Goal: Task Accomplishment & Management: Use online tool/utility

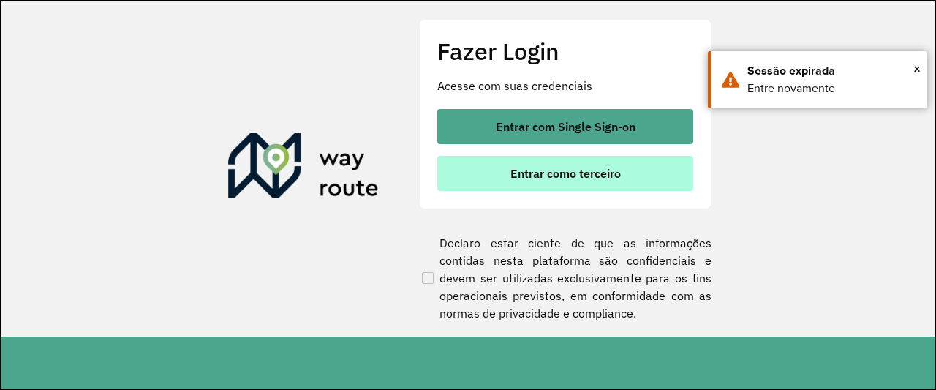
click at [572, 182] on button "Entrar como terceiro" at bounding box center [565, 173] width 256 height 35
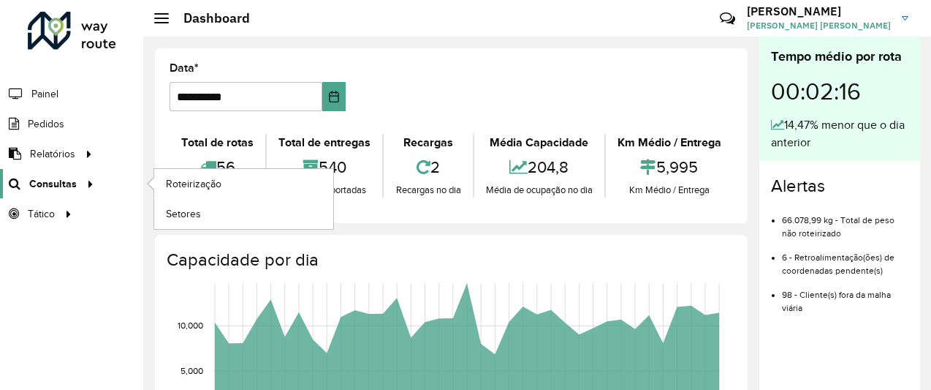
click at [82, 178] on icon at bounding box center [88, 183] width 12 height 22
click at [202, 179] on span "Roteirização" at bounding box center [195, 183] width 59 height 15
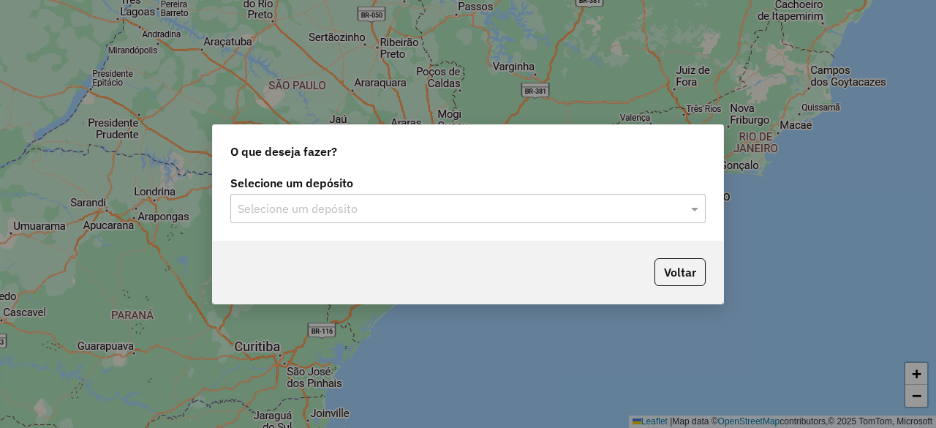
click at [370, 210] on input "text" at bounding box center [453, 209] width 431 height 18
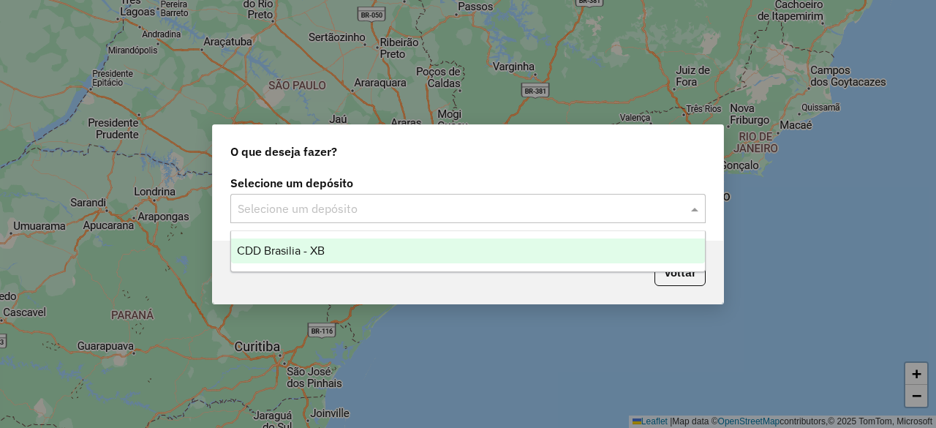
click at [309, 250] on span "CDD Brasilia - XB" at bounding box center [281, 250] width 88 height 12
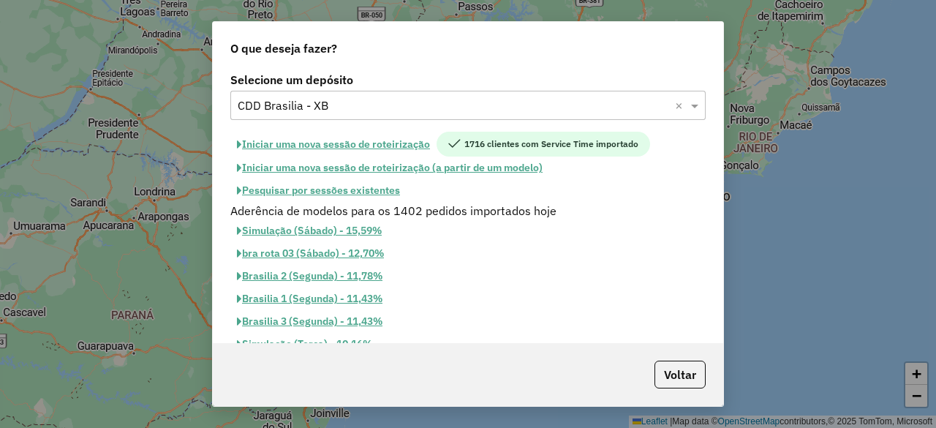
click at [361, 184] on button "Pesquisar por sessões existentes" at bounding box center [318, 190] width 176 height 23
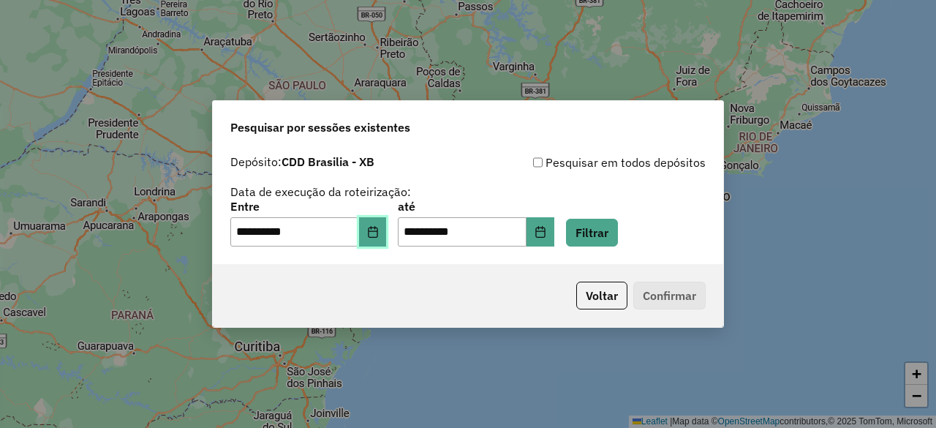
click at [376, 233] on icon "Choose Date" at bounding box center [373, 232] width 12 height 12
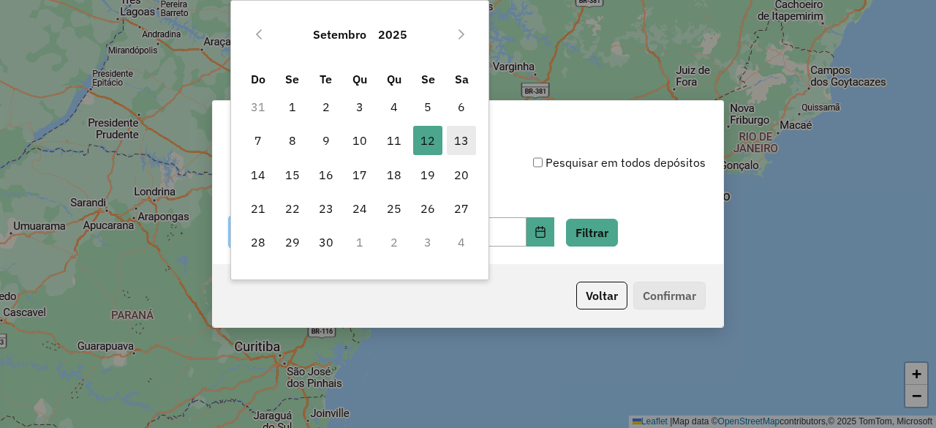
click at [461, 137] on span "13" at bounding box center [461, 140] width 29 height 29
type input "**********"
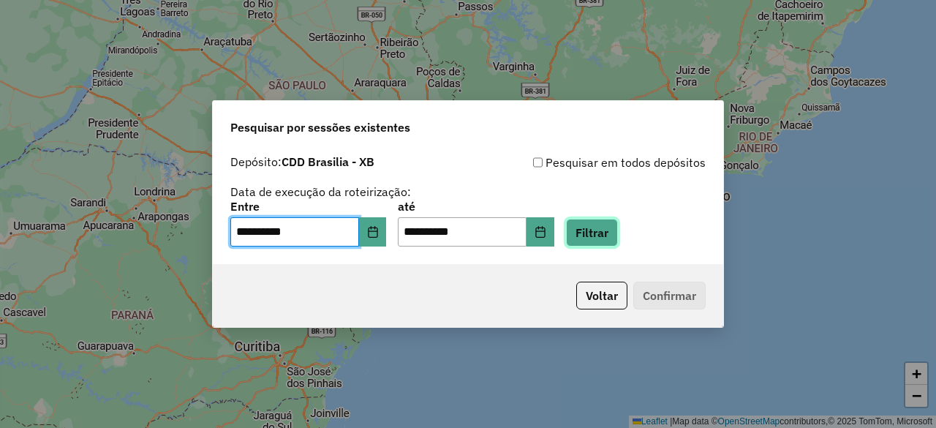
click at [615, 228] on button "Filtrar" at bounding box center [592, 233] width 52 height 28
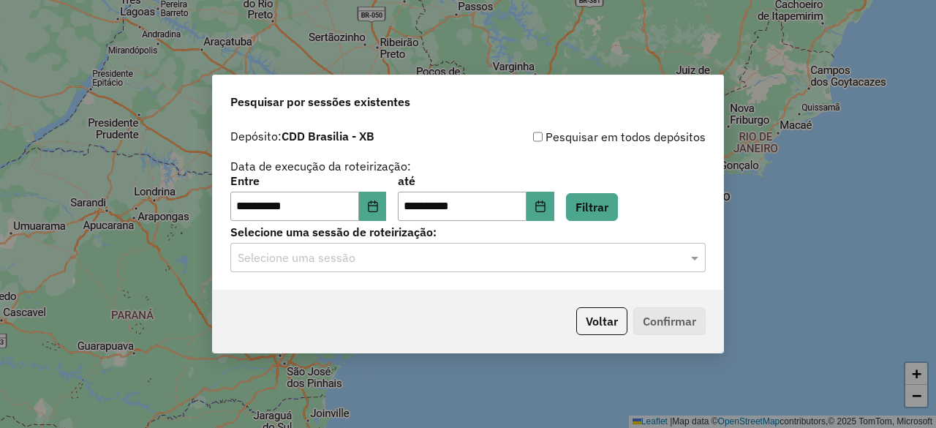
click at [523, 258] on input "text" at bounding box center [453, 258] width 431 height 18
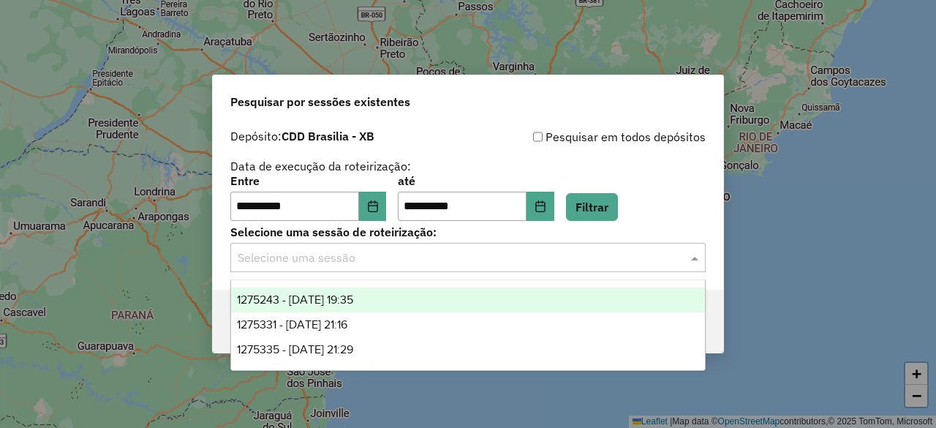
click at [436, 291] on div "1275243 - 13/09/2025 19:35" at bounding box center [467, 299] width 473 height 25
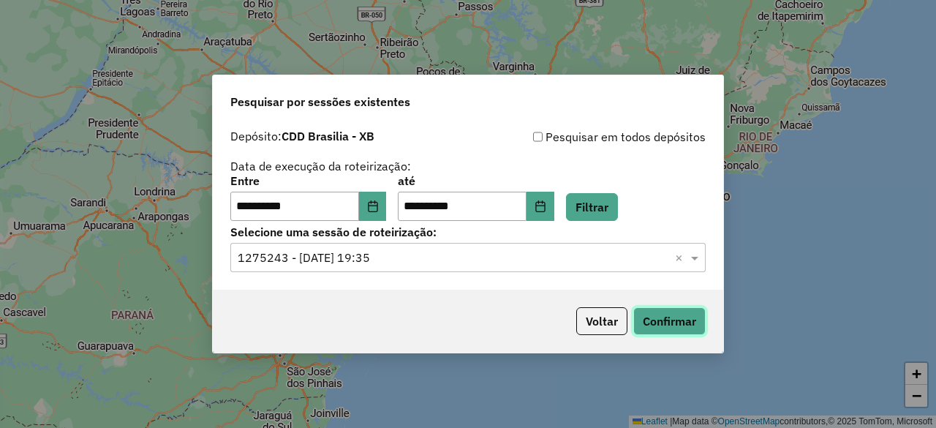
click at [677, 325] on button "Confirmar" at bounding box center [669, 321] width 72 height 28
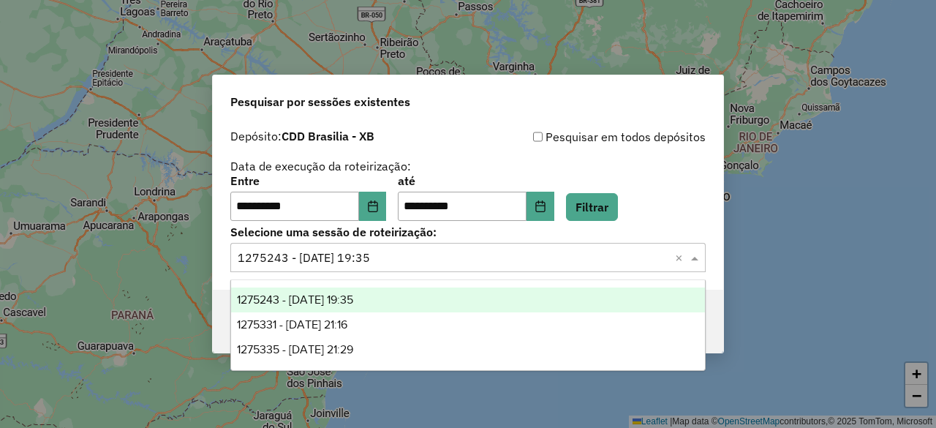
click at [394, 262] on input "text" at bounding box center [453, 258] width 431 height 18
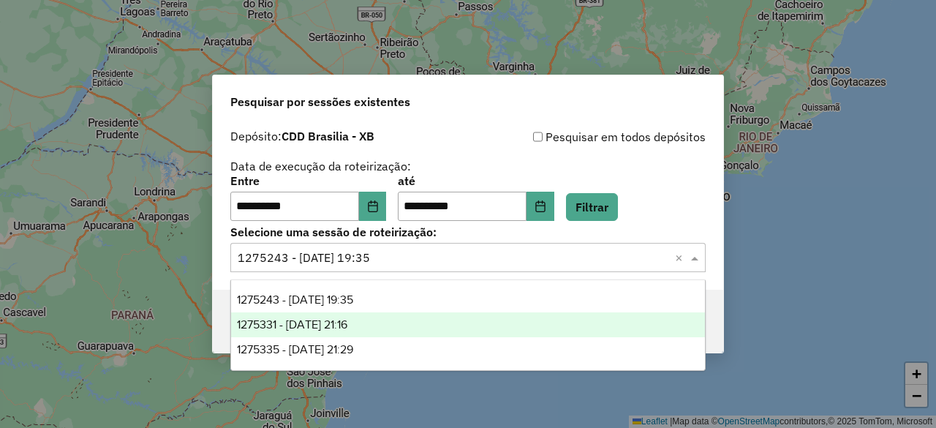
click at [373, 331] on div "1275331 - 13/09/2025 21:16" at bounding box center [467, 324] width 473 height 25
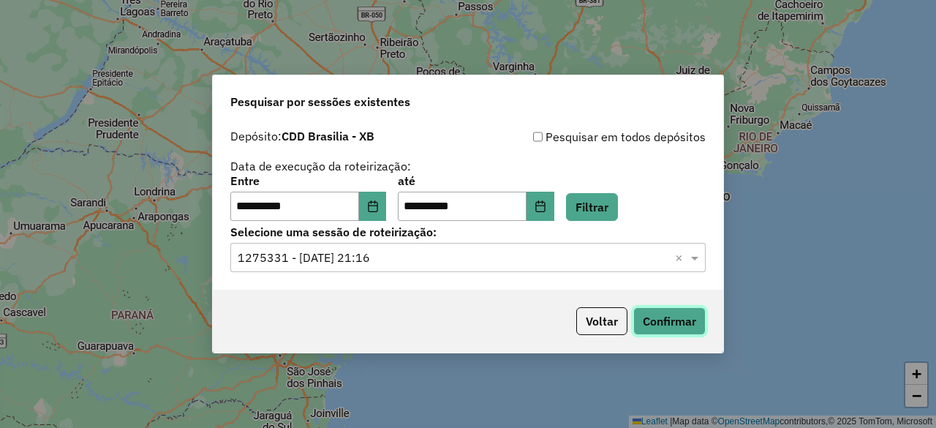
click at [677, 319] on button "Confirmar" at bounding box center [669, 321] width 72 height 28
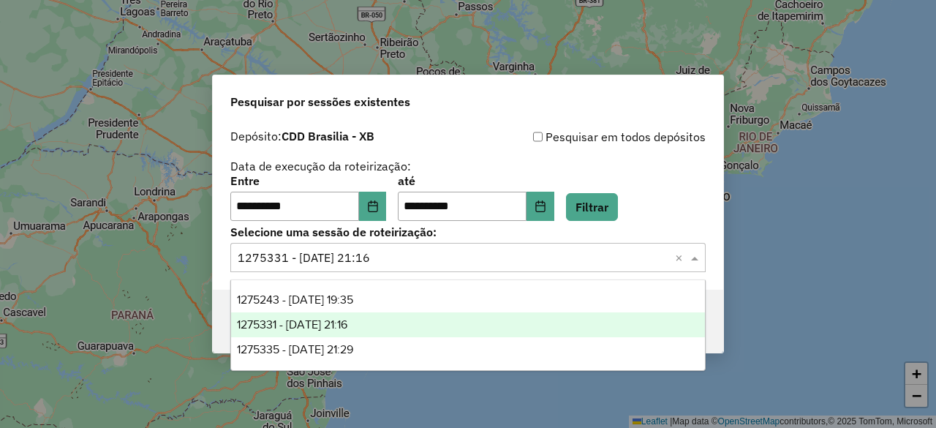
click at [487, 248] on div "Selecione uma sessão × 1275331 - 13/09/2025 21:16 ×" at bounding box center [467, 257] width 475 height 29
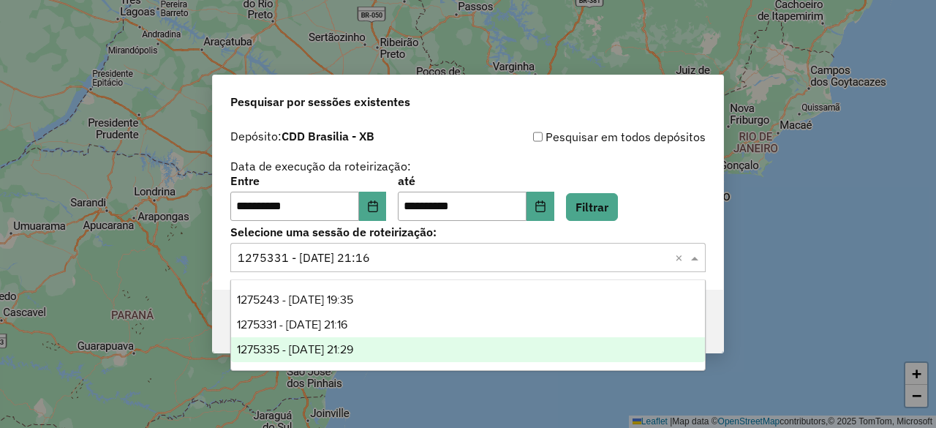
click at [412, 351] on div "1275335 - 13/09/2025 21:29" at bounding box center [467, 349] width 473 height 25
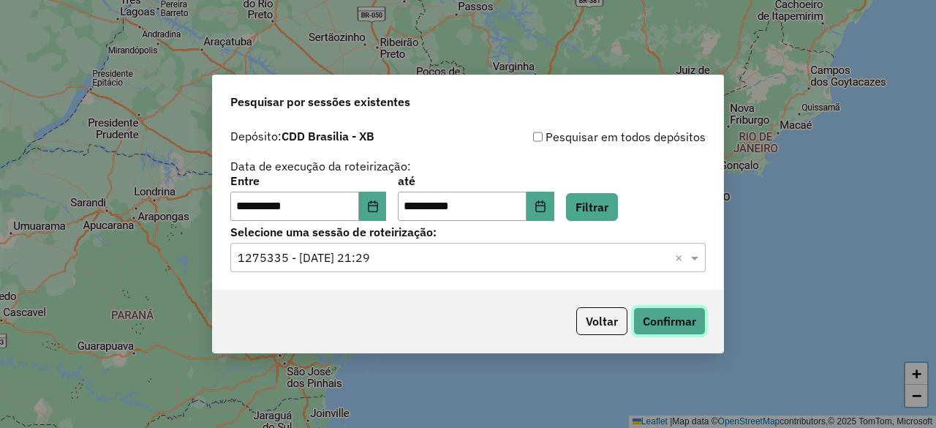
click at [681, 334] on button "Confirmar" at bounding box center [669, 321] width 72 height 28
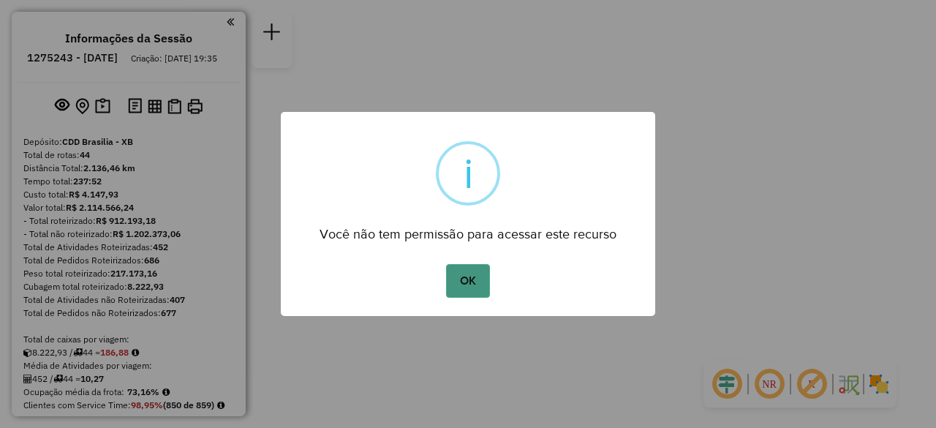
click at [468, 270] on button "OK" at bounding box center [467, 281] width 43 height 34
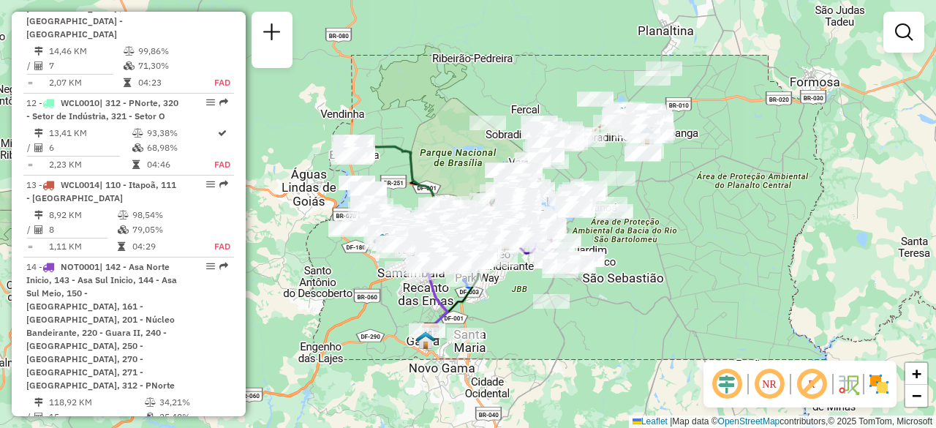
scroll to position [1595, 0]
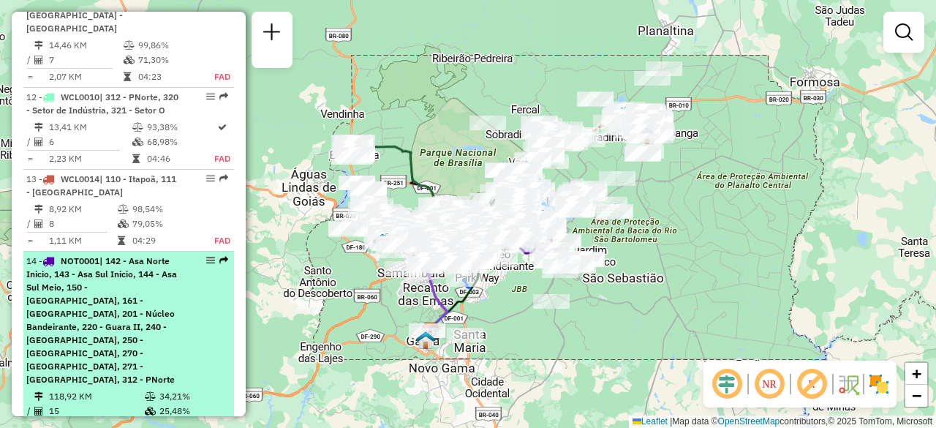
click at [146, 255] on span "| 142 - Asa Norte Inicio, 143 - Asa Sul Inicio, 144 - Asa Sul Meio, 150 - Lago …" at bounding box center [101, 319] width 151 height 129
select select "**********"
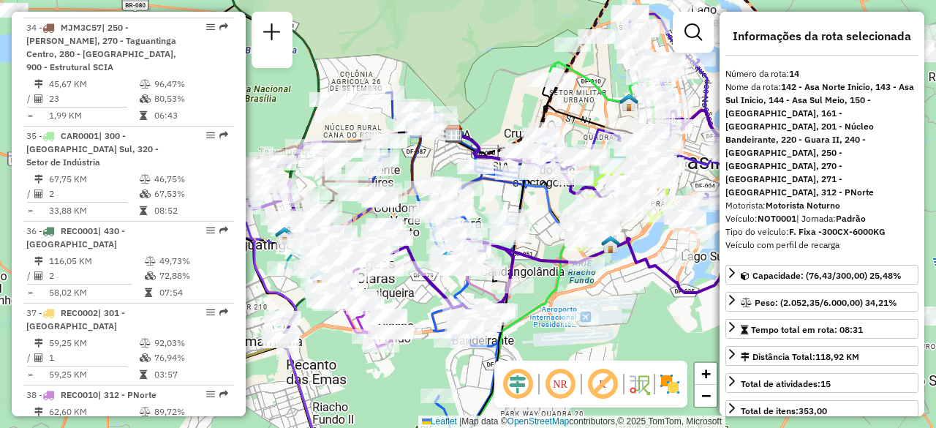
scroll to position [3682, 0]
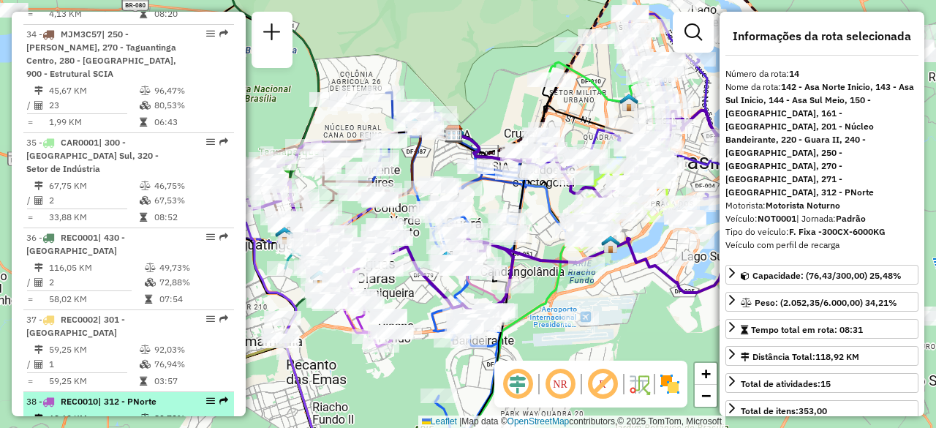
click at [118, 425] on td "1" at bounding box center [93, 432] width 91 height 15
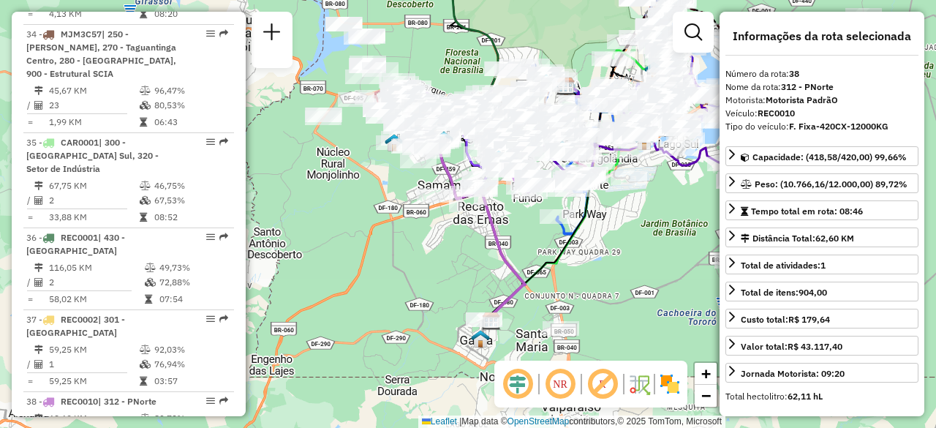
click at [566, 382] on em at bounding box center [559, 383] width 35 height 35
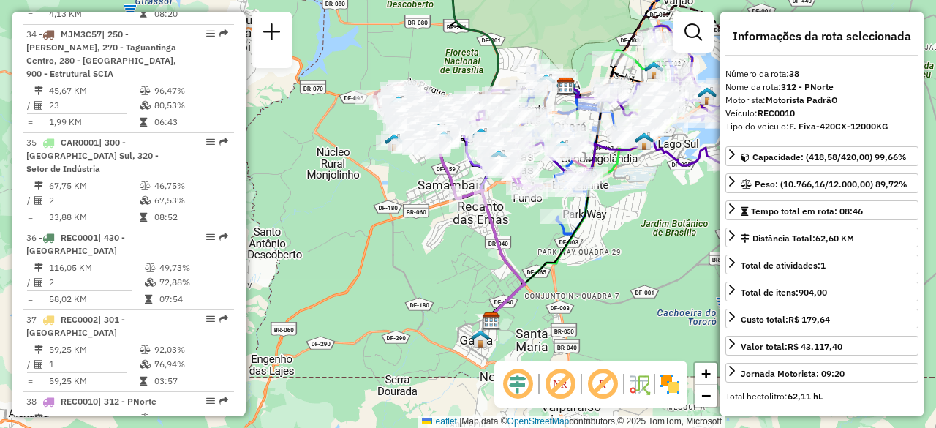
click at [515, 383] on em at bounding box center [517, 383] width 35 height 35
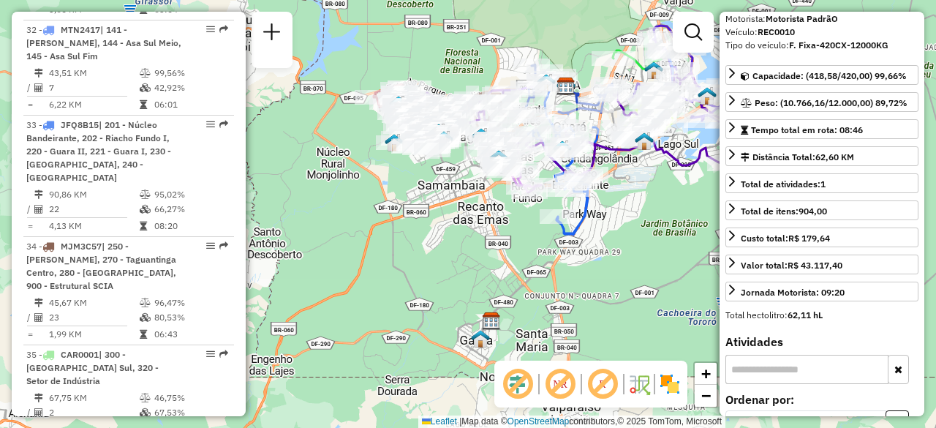
scroll to position [3511, 0]
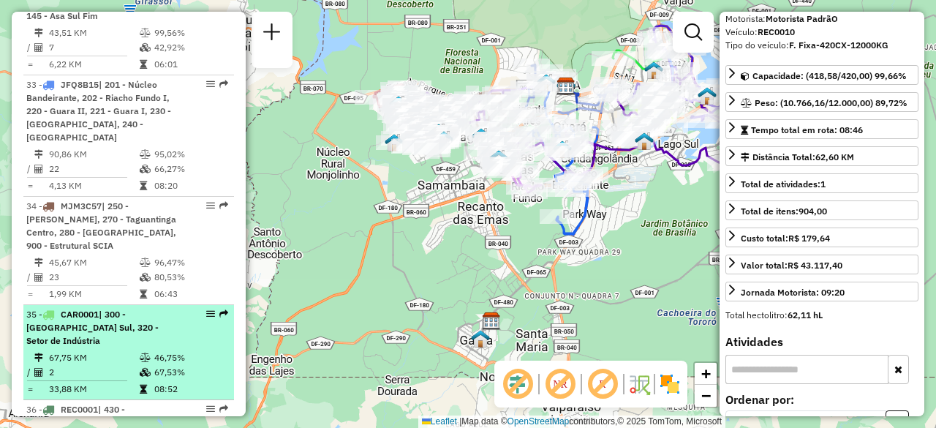
click at [86, 365] on td "2" at bounding box center [93, 372] width 91 height 15
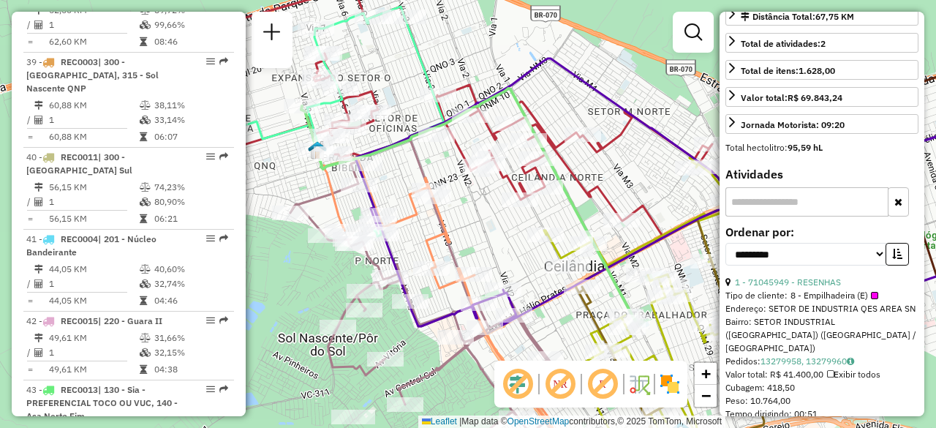
scroll to position [4124, 0]
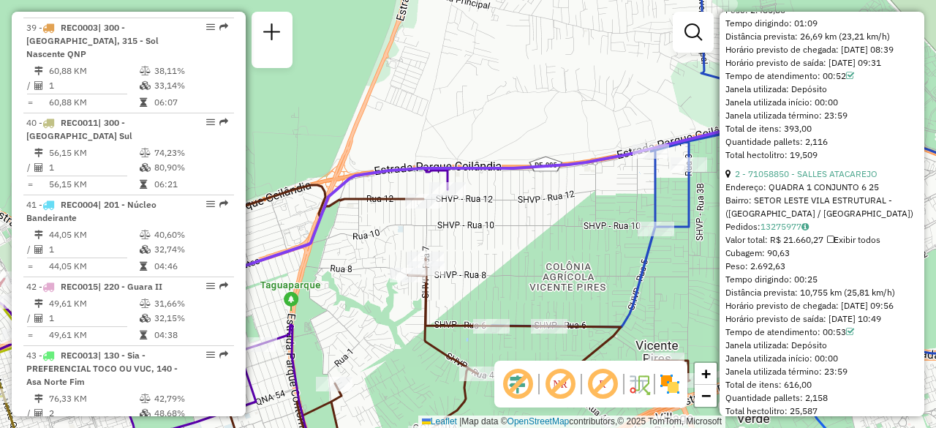
scroll to position [637, 0]
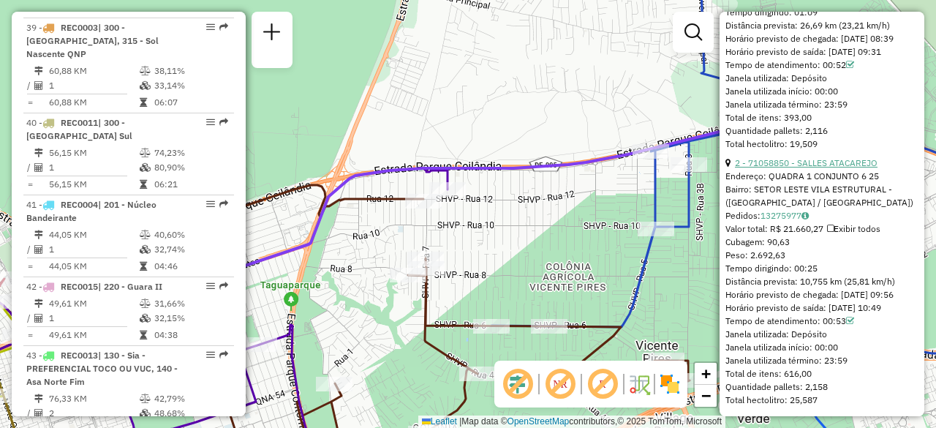
click at [788, 158] on link "2 - 71058850 - SALLES ATACAREJO" at bounding box center [806, 162] width 143 height 11
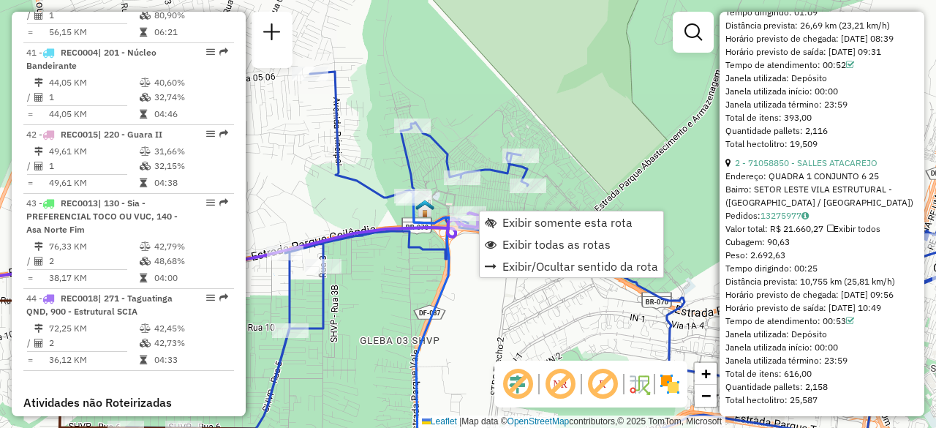
scroll to position [4354, 0]
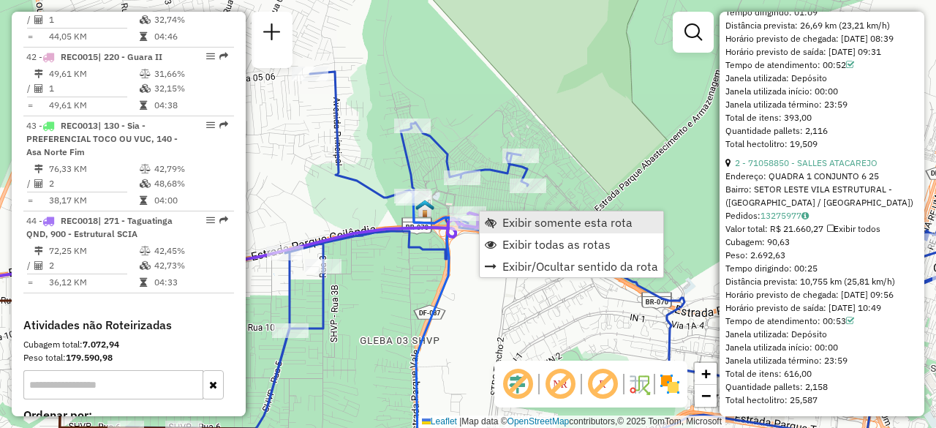
click at [517, 216] on span "Exibir somente esta rota" at bounding box center [567, 222] width 130 height 12
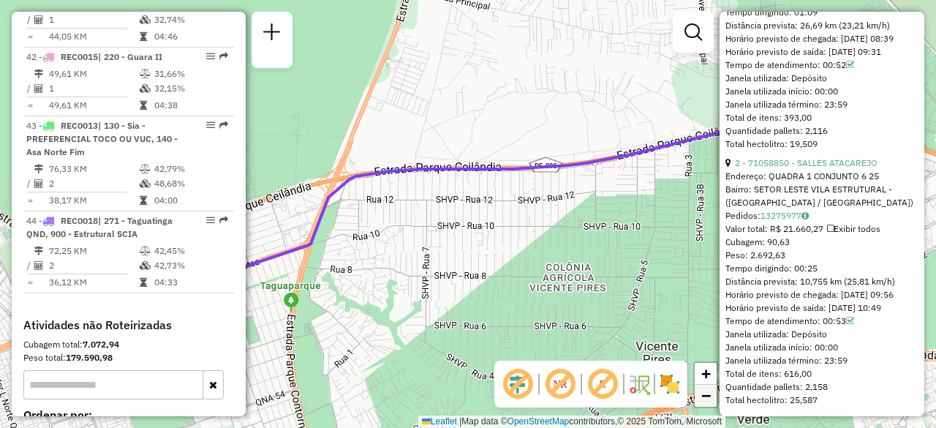
click at [707, 397] on span "−" at bounding box center [706, 395] width 10 height 18
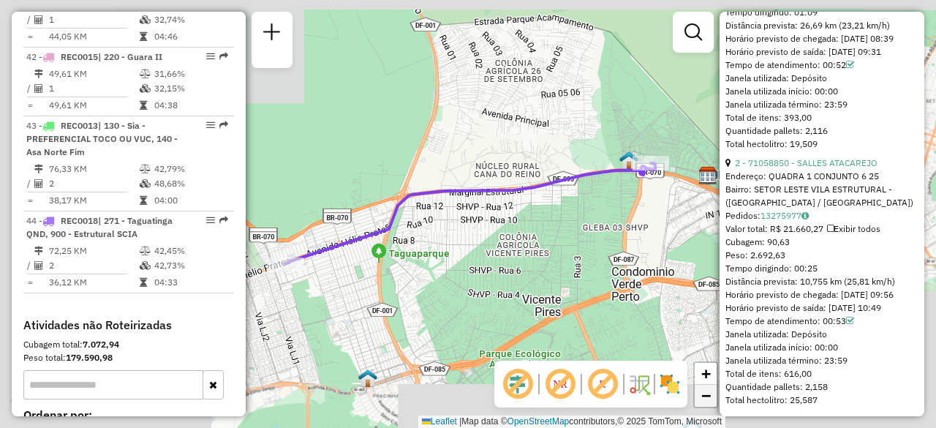
click at [707, 397] on span "−" at bounding box center [706, 395] width 10 height 18
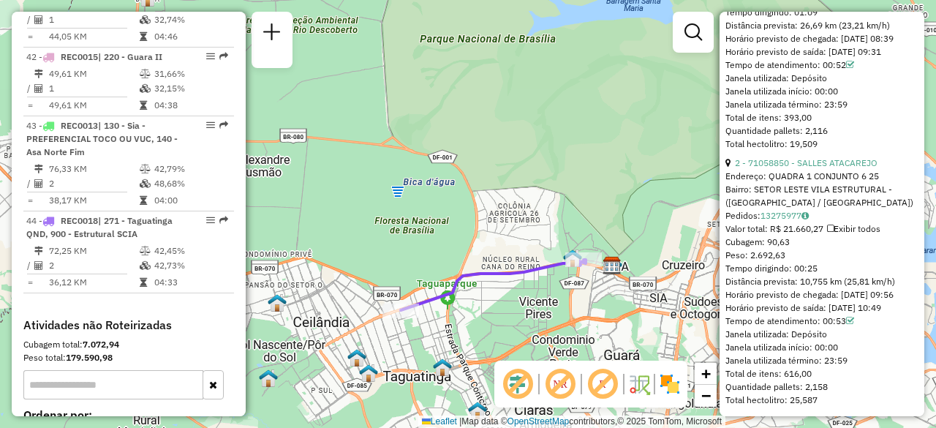
drag, startPoint x: 502, startPoint y: 117, endPoint x: 526, endPoint y: 188, distance: 74.9
click at [526, 188] on div "Janela de atendimento Grade de atendimento Capacidade Transportadoras Veículos …" at bounding box center [468, 214] width 936 height 428
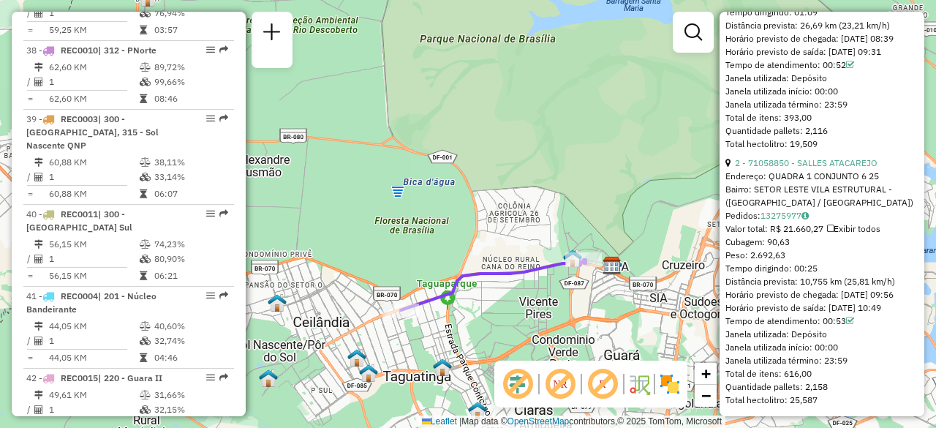
scroll to position [4021, 0]
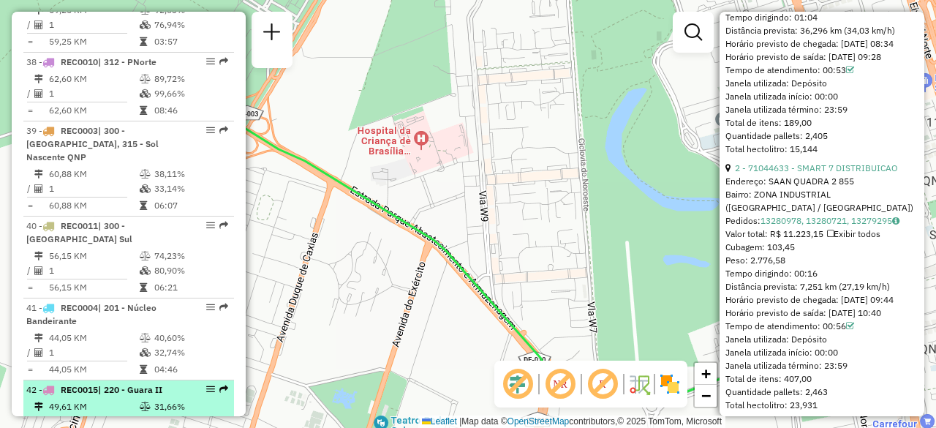
click at [153, 399] on td "31,66%" at bounding box center [190, 406] width 74 height 15
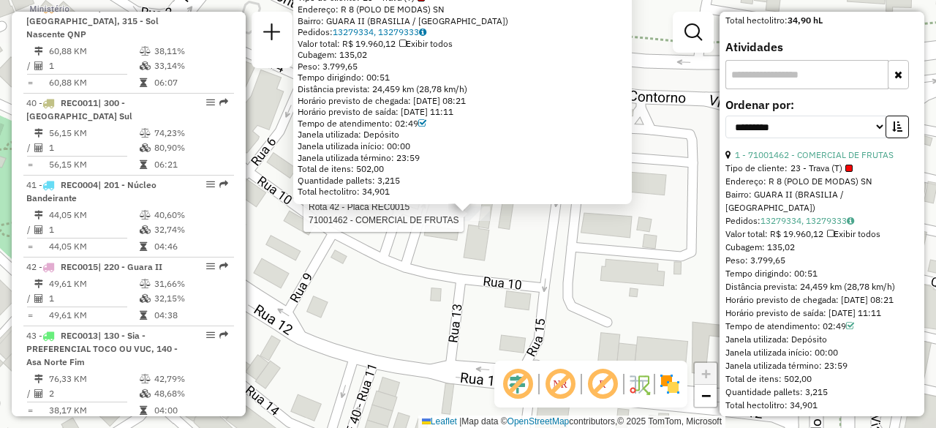
scroll to position [4195, 0]
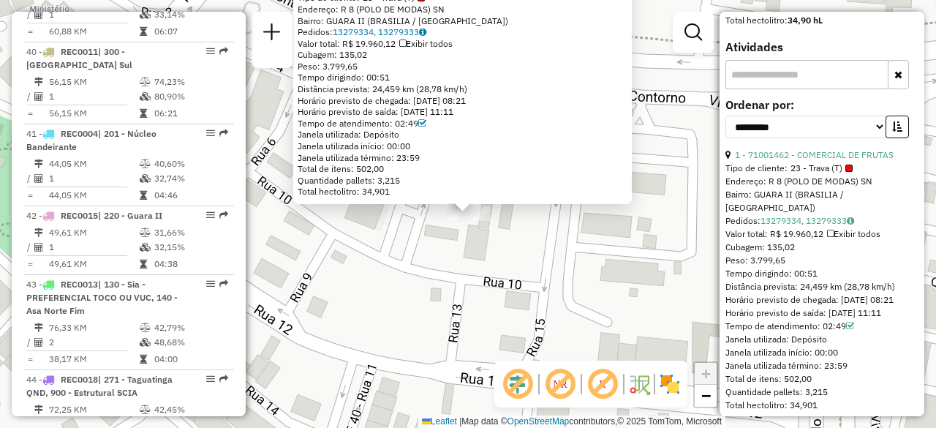
click at [464, 269] on div "71001462 - COMERCIAL DE FRUTAS Tipo de cliente: 23 - Trava (T) Endereço: R 8 (P…" at bounding box center [468, 214] width 936 height 428
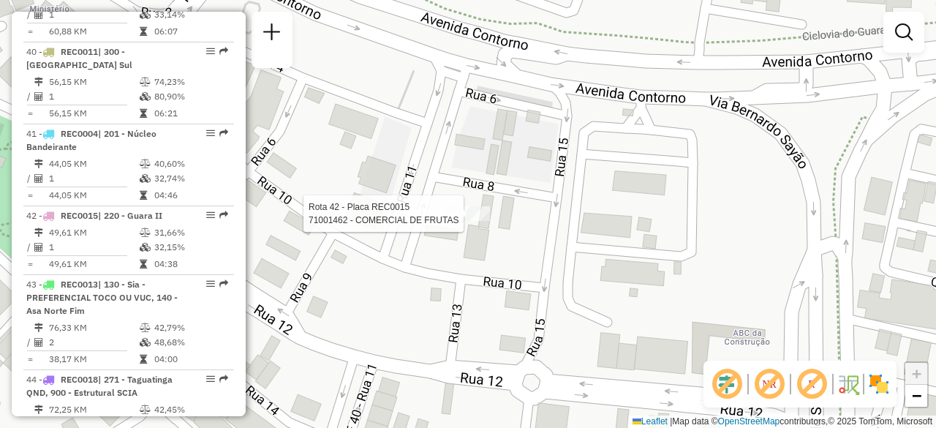
select select "**********"
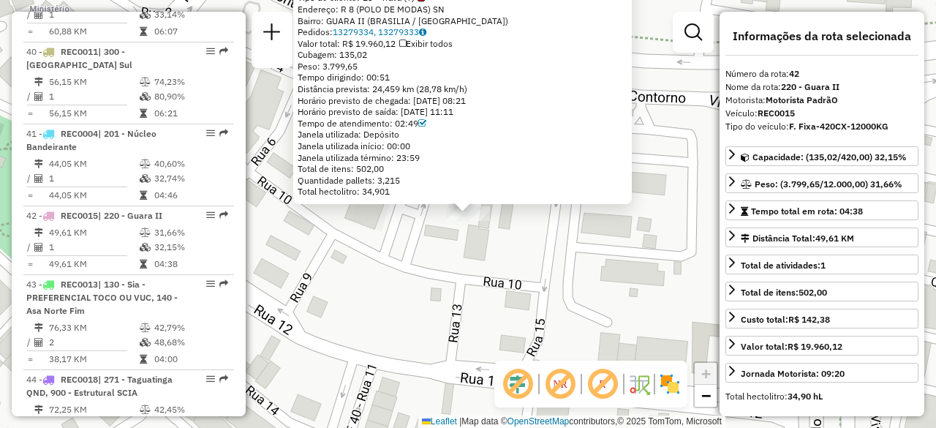
click at [360, 226] on div "71001462 - COMERCIAL DE FRUTAS Tipo de cliente: 23 - Trava (T) Endereço: R 8 (P…" at bounding box center [468, 214] width 936 height 428
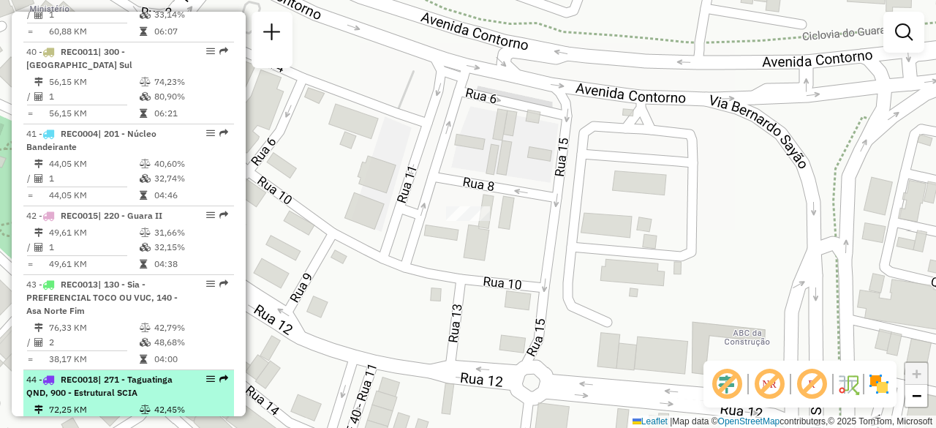
click at [152, 373] on div "44 - REC0018 | 271 - Taguatinga QND, 900 - Estrutural SCIA" at bounding box center [103, 386] width 155 height 26
select select "**********"
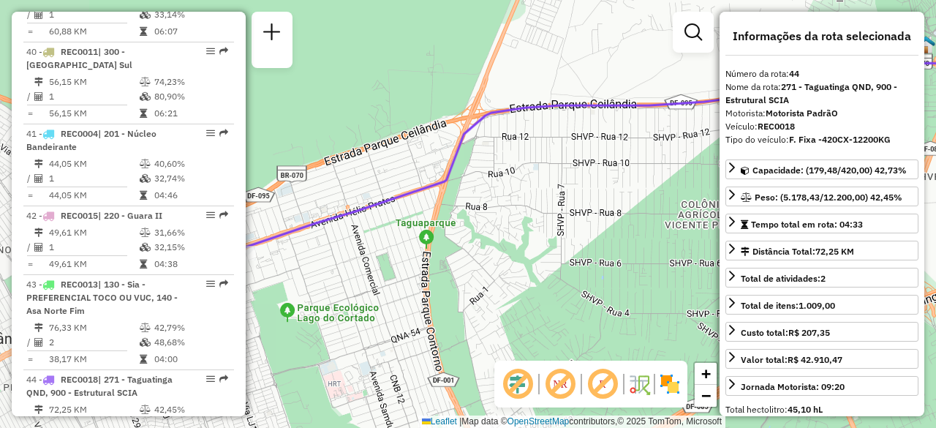
drag, startPoint x: 468, startPoint y: 292, endPoint x: 640, endPoint y: 203, distance: 194.2
click at [640, 203] on div "Janela de atendimento Grade de atendimento Capacidade Transportadoras Veículos …" at bounding box center [468, 214] width 936 height 428
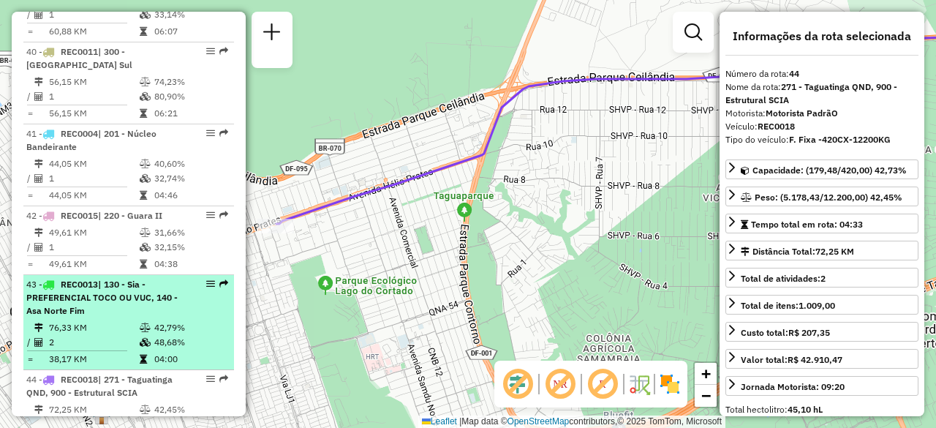
click at [142, 275] on li "43 - REC0013 | 130 - Sia - PREFERENCIAL TOCO OU VUC, 140 - Asa Norte Fim 76,33 …" at bounding box center [128, 322] width 210 height 95
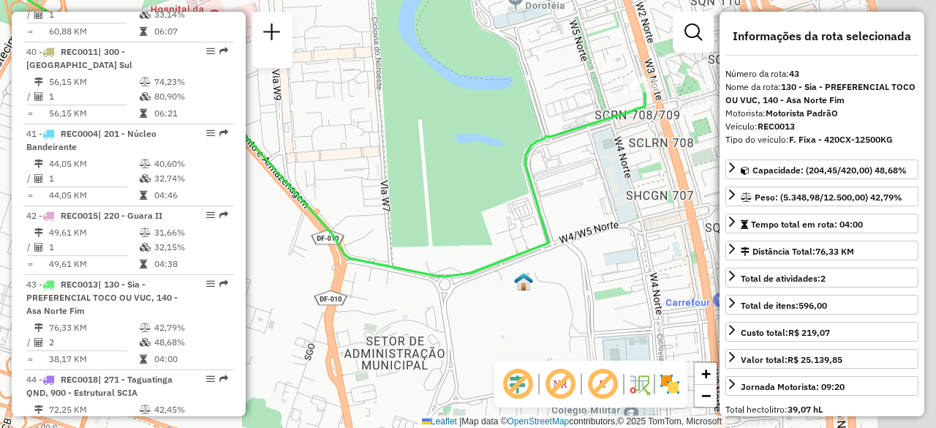
drag, startPoint x: 478, startPoint y: 243, endPoint x: 243, endPoint y: 129, distance: 260.5
click at [243, 129] on hb-router-mapa "Informações da Sessão 1275243 - 13/09/2025 Criação: 12/09/2025 19:35 Depósito: …" at bounding box center [468, 214] width 936 height 428
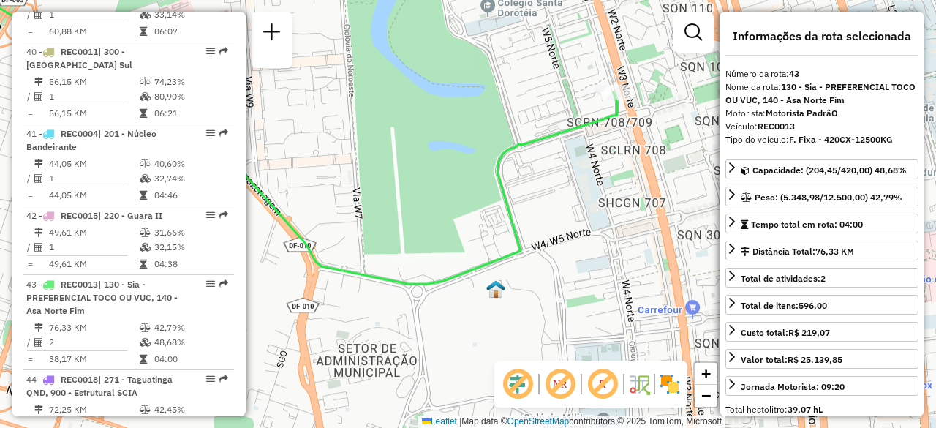
drag, startPoint x: 347, startPoint y: 180, endPoint x: 428, endPoint y: 216, distance: 88.7
click at [428, 216] on div "Janela de atendimento Grade de atendimento Capacidade Transportadoras Veículos …" at bounding box center [468, 214] width 936 height 428
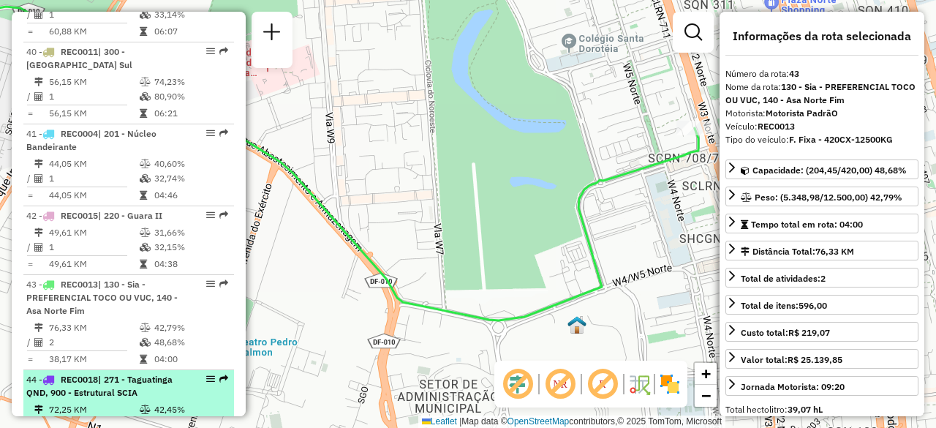
click at [167, 417] on td "42,73%" at bounding box center [190, 424] width 74 height 15
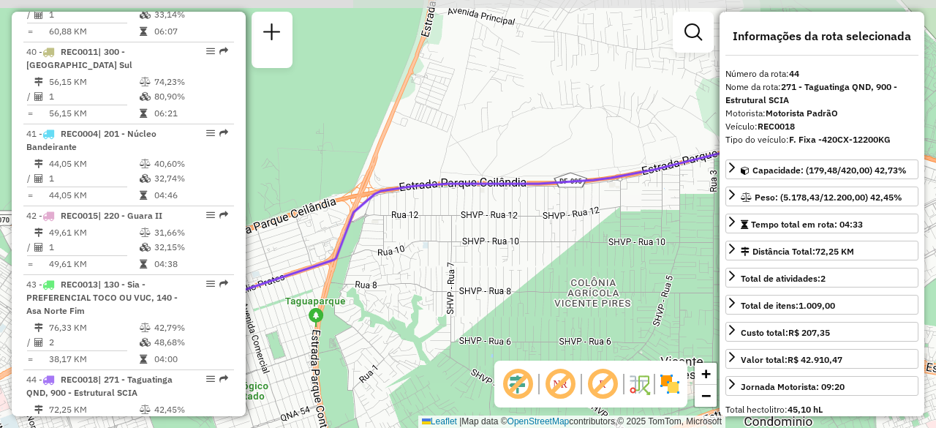
drag, startPoint x: 469, startPoint y: 264, endPoint x: 493, endPoint y: 280, distance: 29.0
click at [493, 280] on div "Janela de atendimento Grade de atendimento Capacidade Transportadoras Veículos …" at bounding box center [468, 214] width 936 height 428
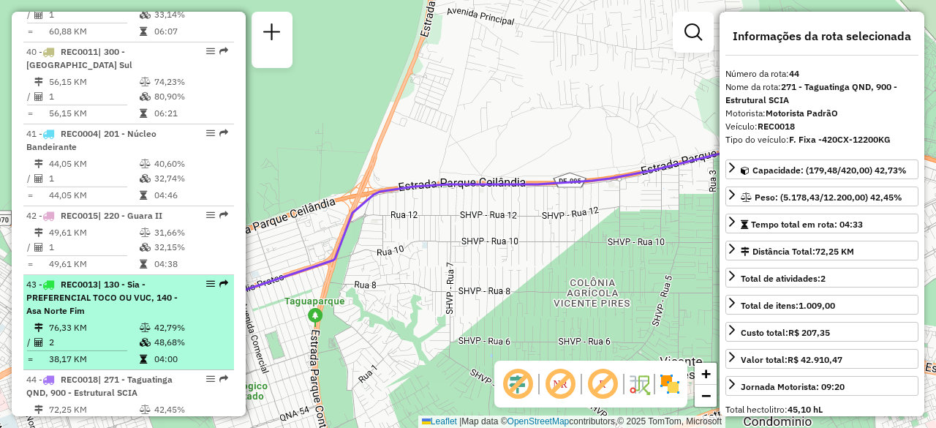
click at [142, 320] on td at bounding box center [146, 327] width 15 height 15
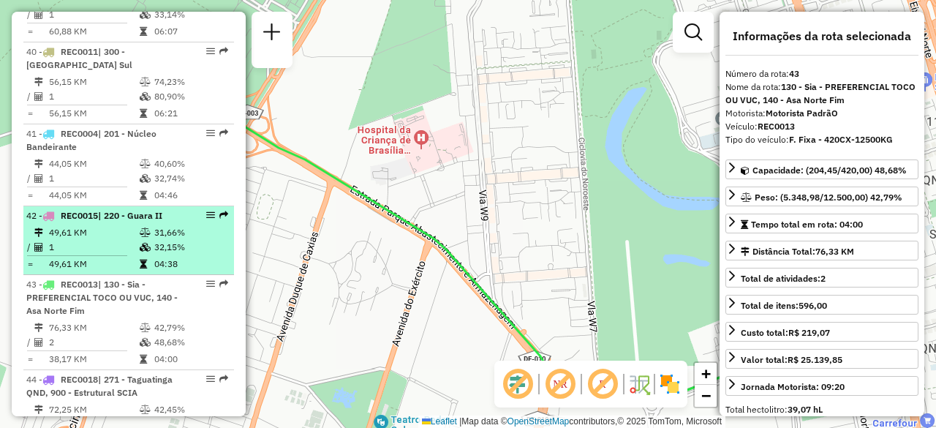
click at [117, 240] on td "1" at bounding box center [93, 247] width 91 height 15
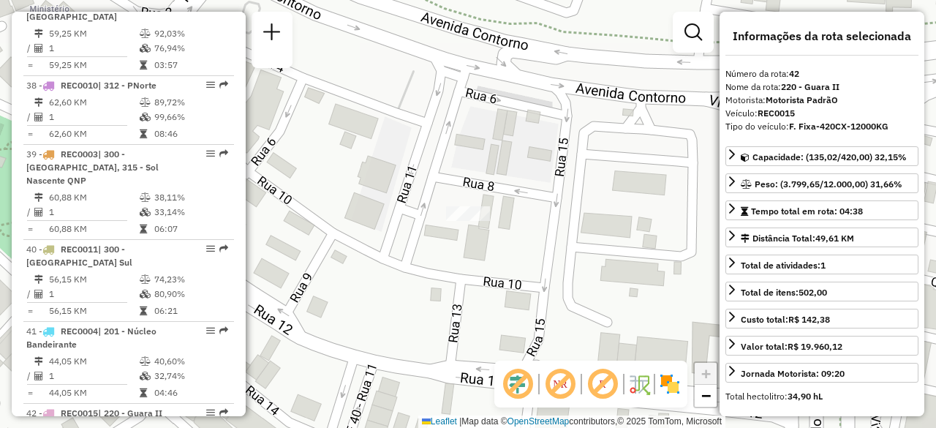
scroll to position [3981, 0]
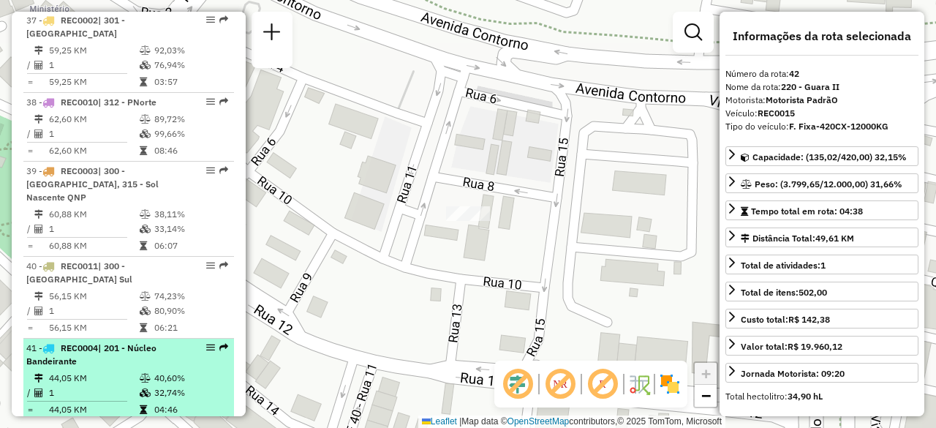
click at [140, 388] on icon at bounding box center [145, 392] width 11 height 9
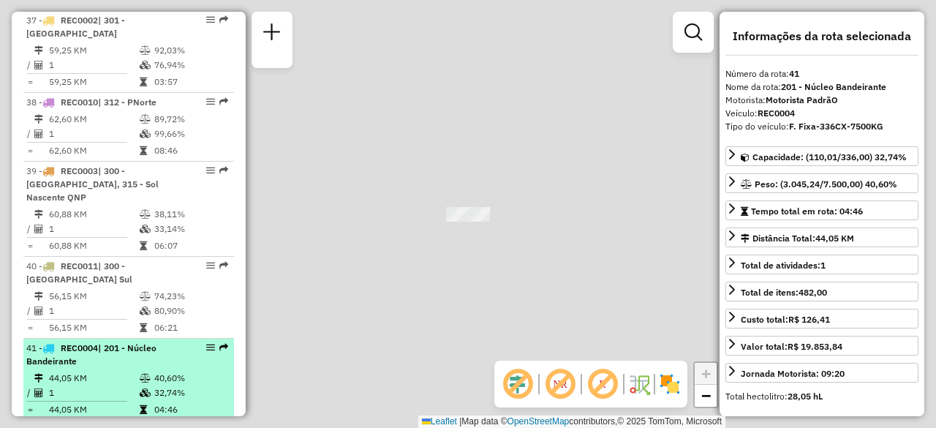
click at [140, 388] on icon at bounding box center [145, 392] width 11 height 9
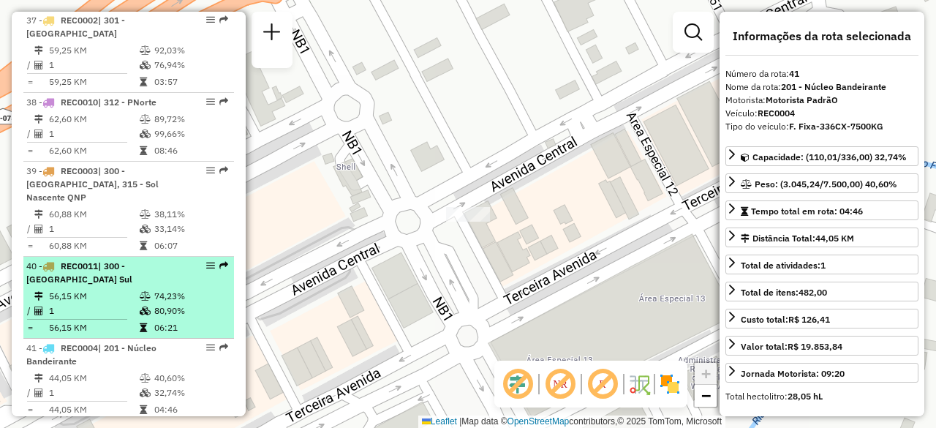
click at [187, 303] on td "80,90%" at bounding box center [190, 310] width 74 height 15
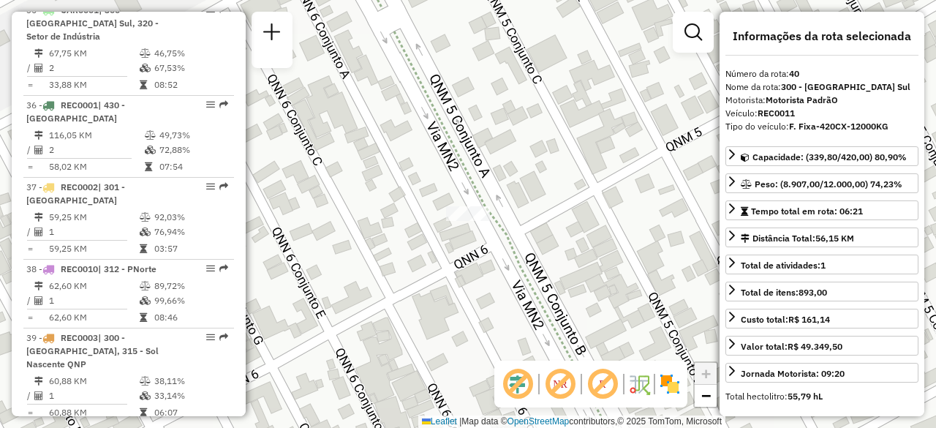
scroll to position [3804, 0]
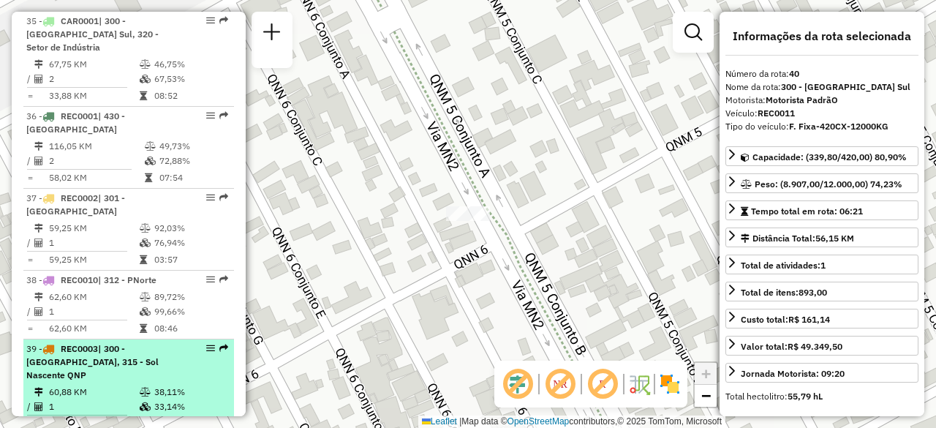
click at [133, 384] on td "60,88 KM" at bounding box center [93, 391] width 91 height 15
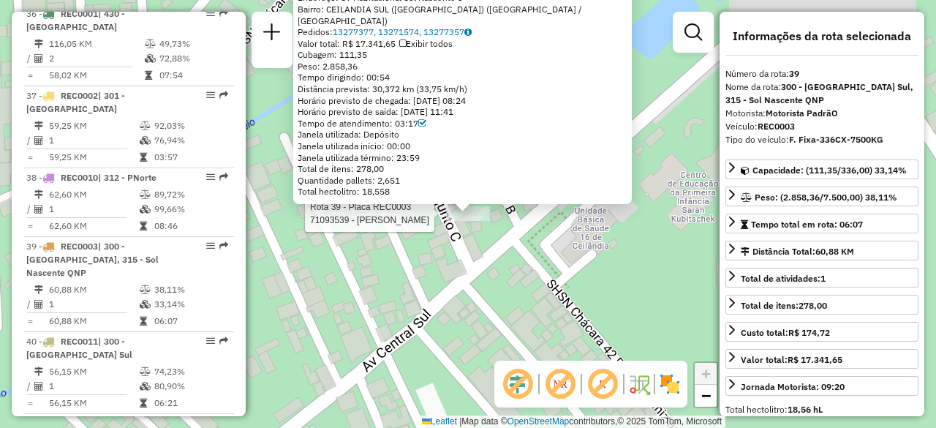
scroll to position [3951, 0]
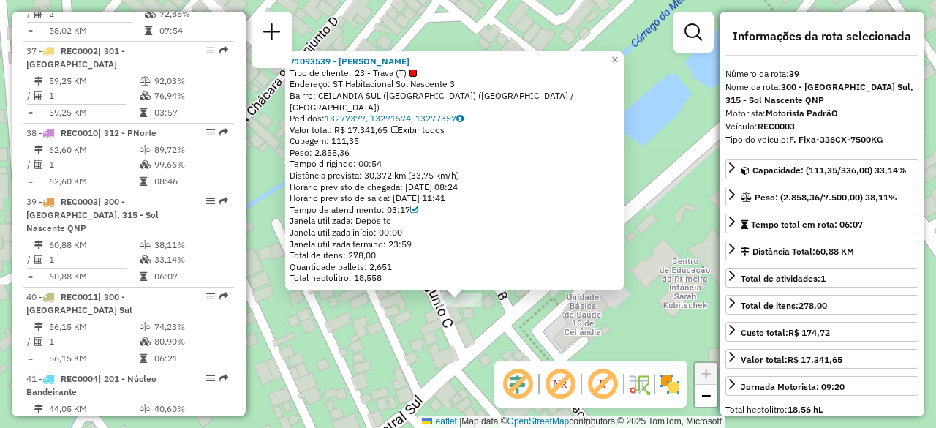
drag, startPoint x: 667, startPoint y: 84, endPoint x: 659, endPoint y: 170, distance: 86.6
click at [659, 170] on div "71093539 - JOSE CARLOS PEREIRA Tipo de cliente: 23 - Trava (T) Endereço: ST Hab…" at bounding box center [468, 214] width 936 height 428
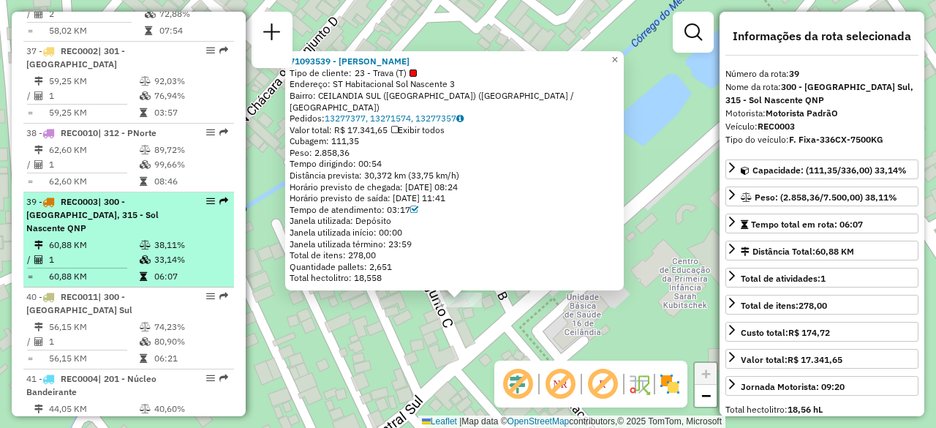
click at [132, 238] on td "60,88 KM" at bounding box center [93, 245] width 91 height 15
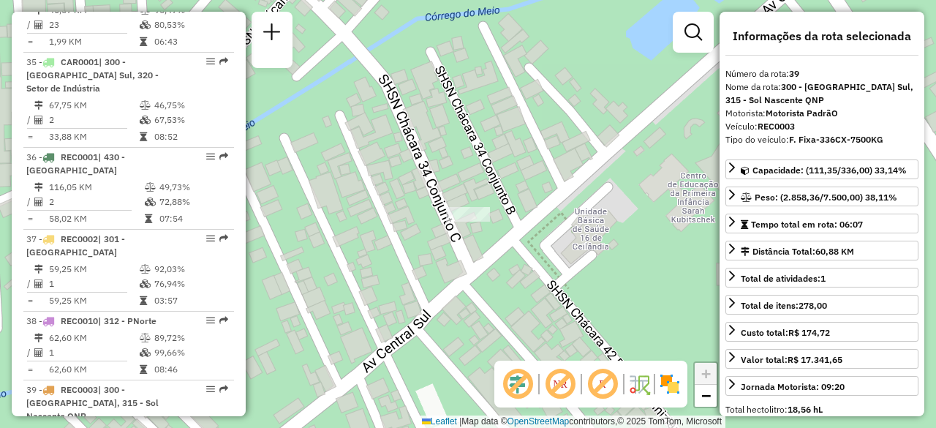
scroll to position [3746, 0]
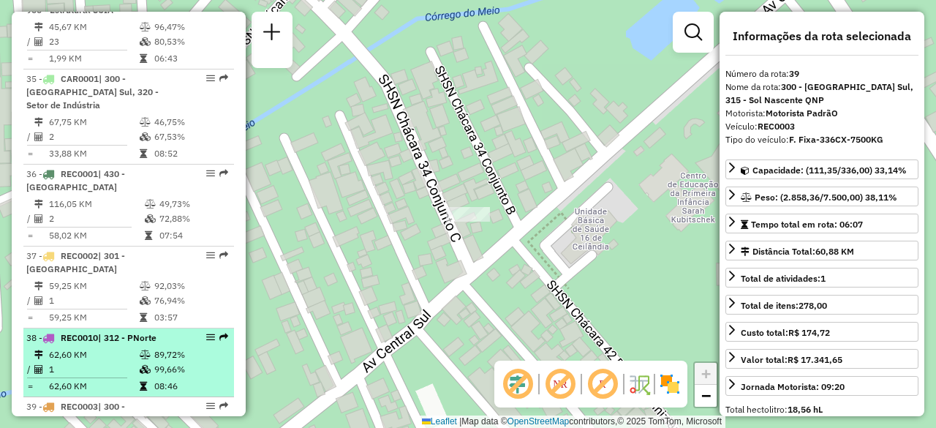
click at [143, 365] on icon at bounding box center [145, 369] width 11 height 9
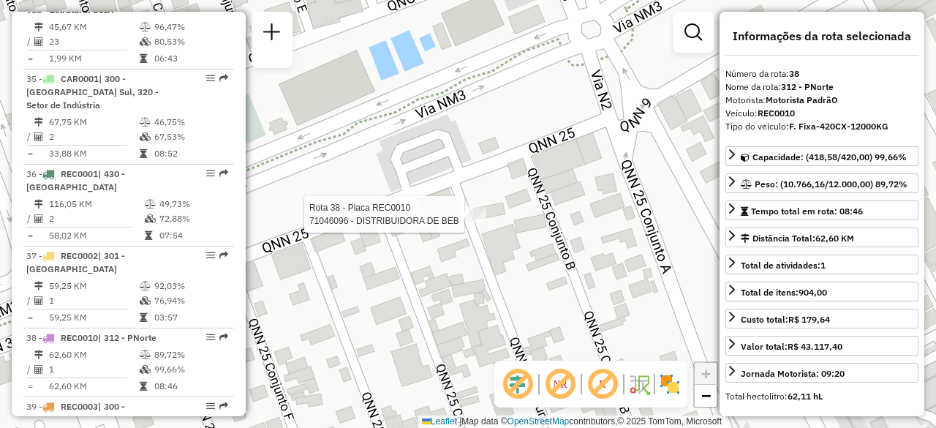
click at [474, 221] on div at bounding box center [468, 214] width 37 height 15
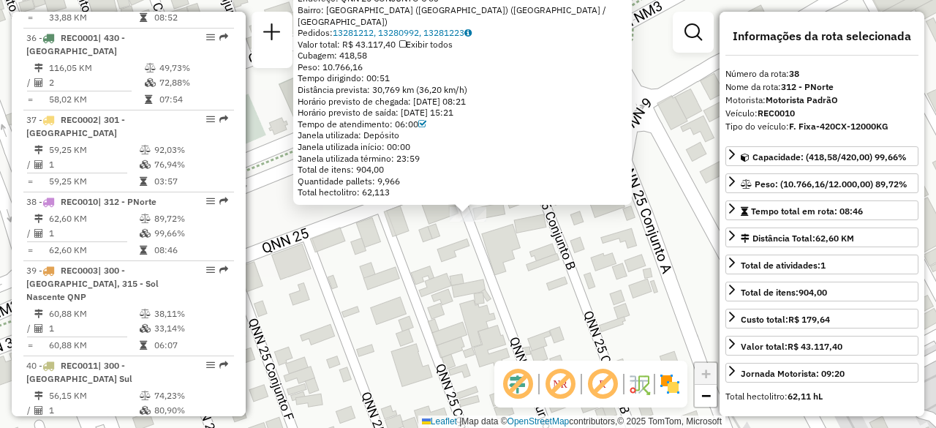
scroll to position [3527, 0]
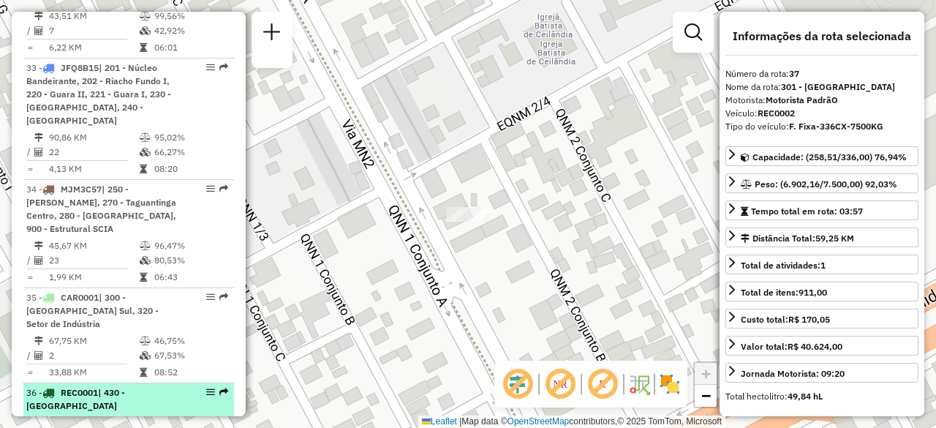
click at [151, 415] on td at bounding box center [151, 422] width 15 height 15
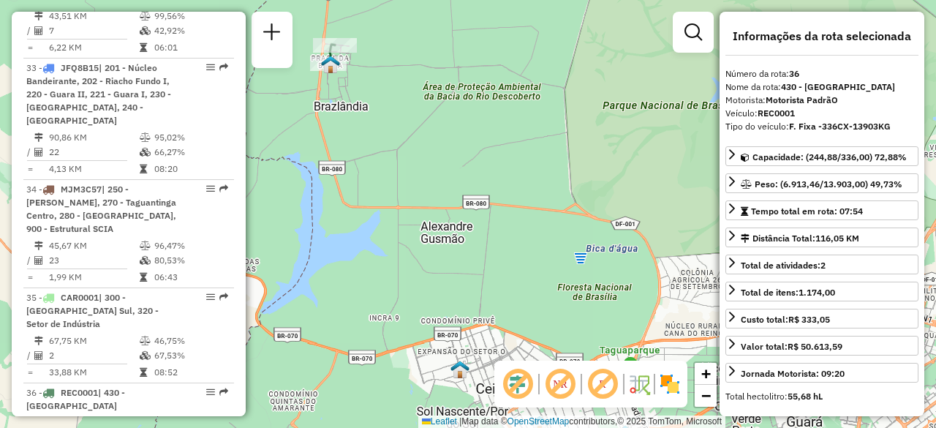
drag, startPoint x: 425, startPoint y: 118, endPoint x: 466, endPoint y: 159, distance: 57.9
click at [466, 159] on div "Janela de atendimento Grade de atendimento Capacidade Transportadoras Veículos …" at bounding box center [468, 214] width 936 height 428
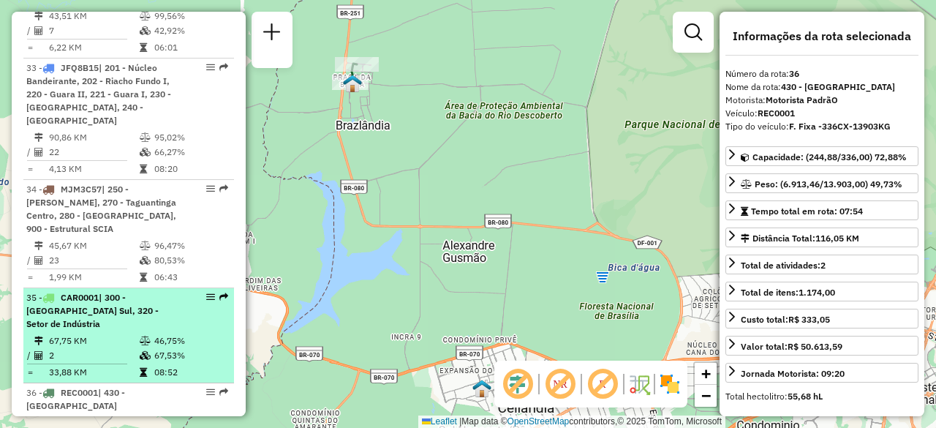
click at [143, 333] on td at bounding box center [146, 340] width 15 height 15
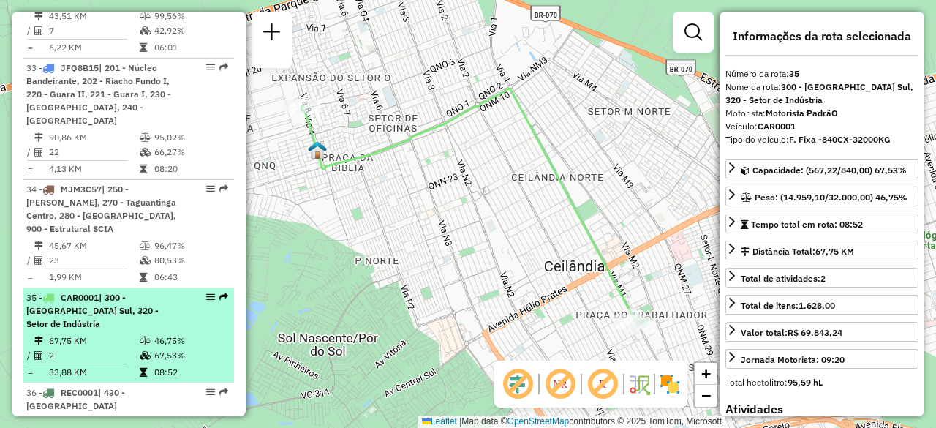
click at [140, 333] on td at bounding box center [146, 340] width 15 height 15
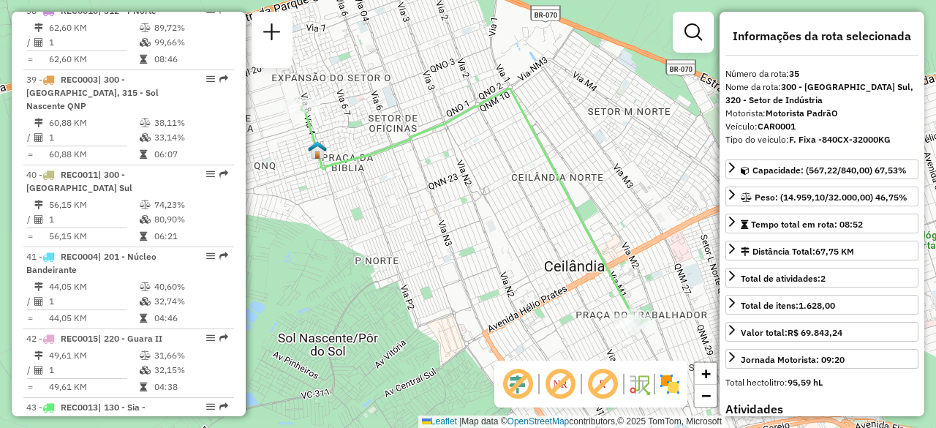
scroll to position [4148, 0]
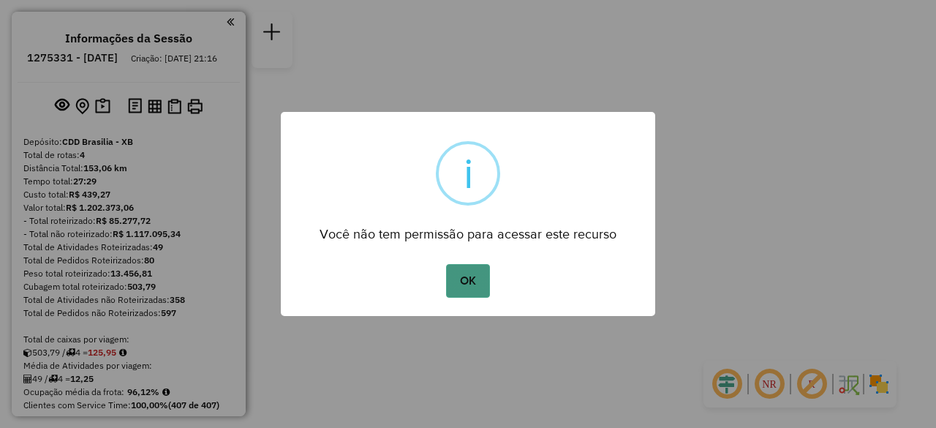
click at [464, 278] on button "OK" at bounding box center [467, 281] width 43 height 34
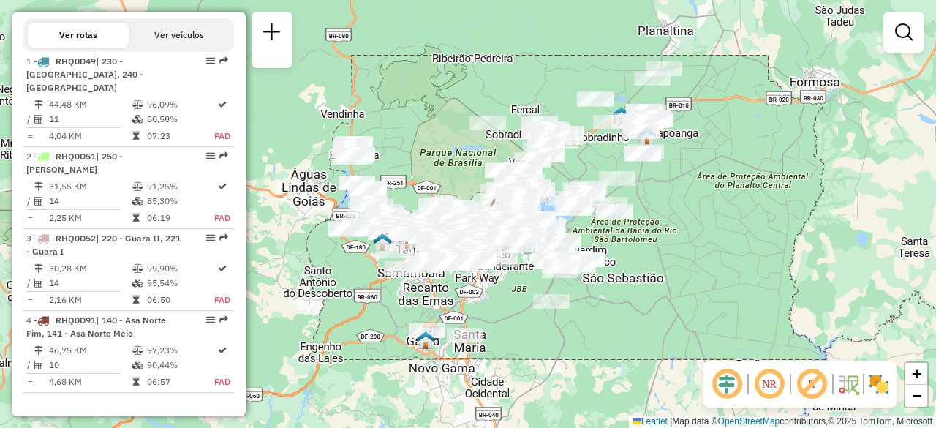
scroll to position [516, 0]
click at [751, 379] on em at bounding box center [768, 383] width 35 height 35
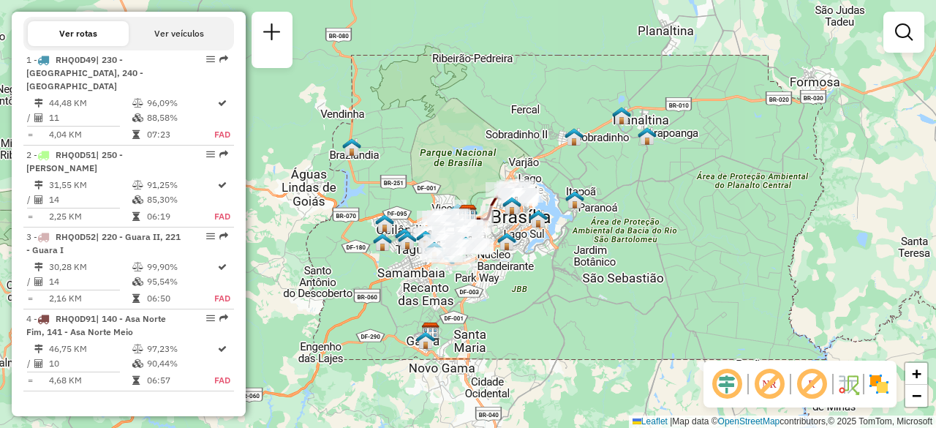
click at [728, 382] on em at bounding box center [726, 383] width 35 height 35
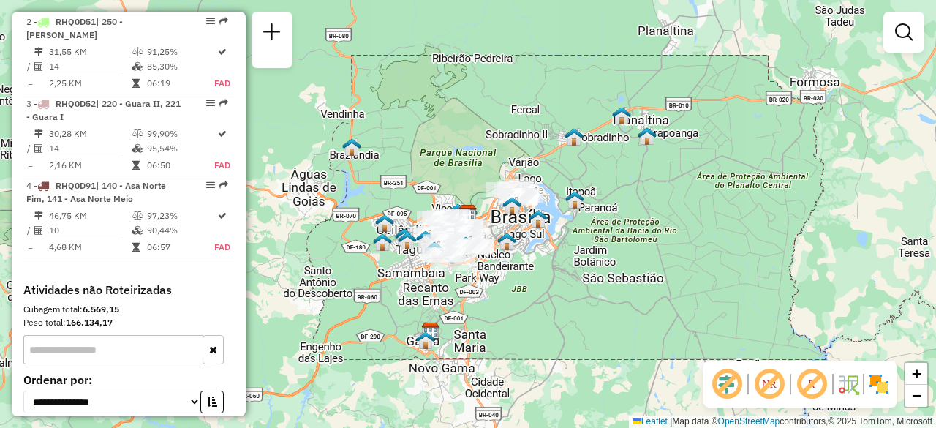
scroll to position [670, 0]
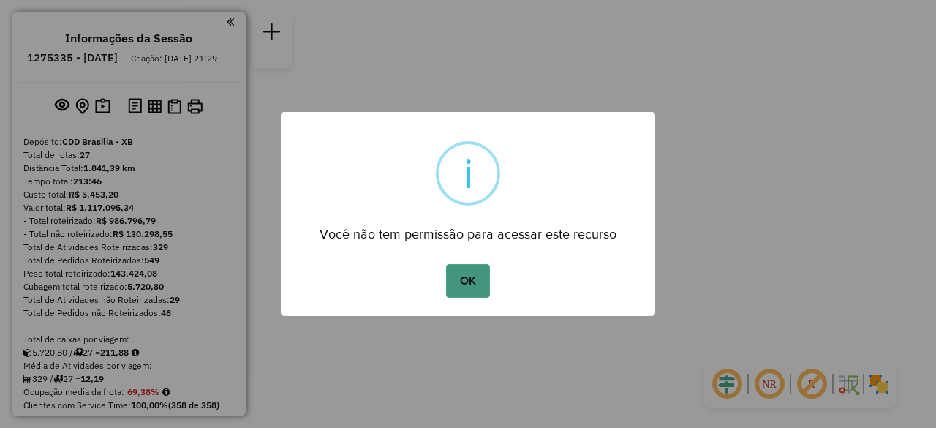
click at [477, 276] on button "OK" at bounding box center [467, 281] width 43 height 34
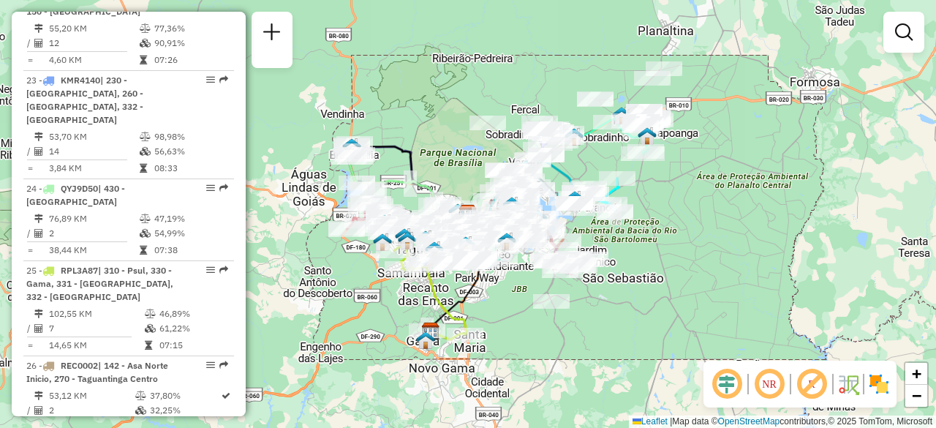
scroll to position [2402, 0]
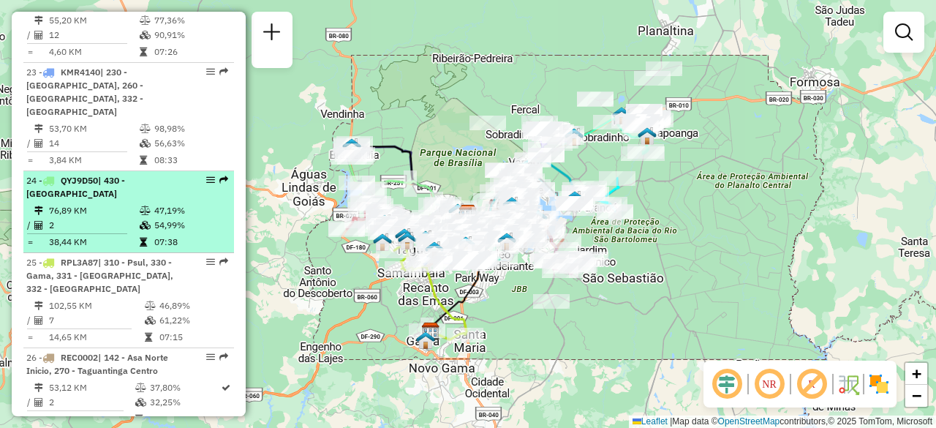
click at [140, 206] on icon at bounding box center [145, 210] width 11 height 9
select select "**********"
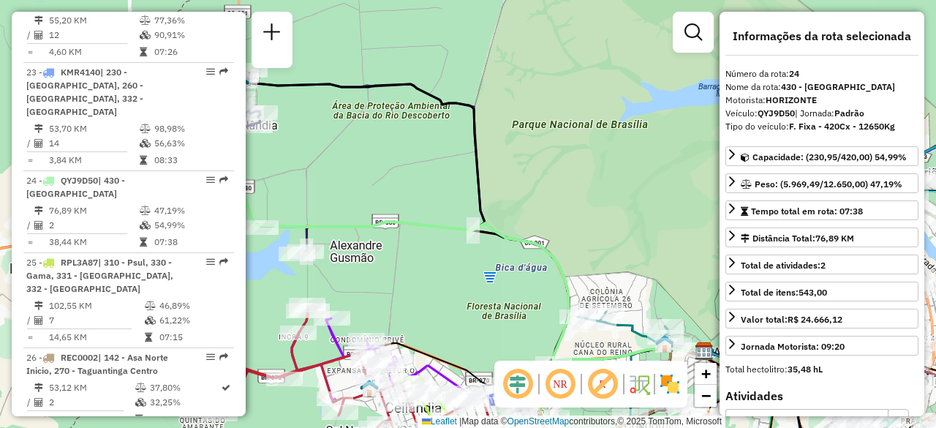
click at [566, 379] on em at bounding box center [559, 383] width 35 height 35
click at [520, 379] on em at bounding box center [517, 383] width 35 height 35
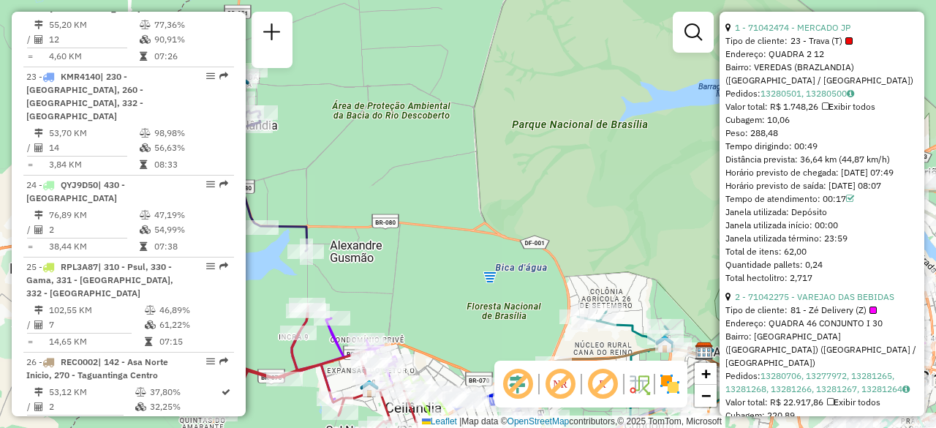
scroll to position [2318, 0]
